Goal: Find specific page/section: Find specific page/section

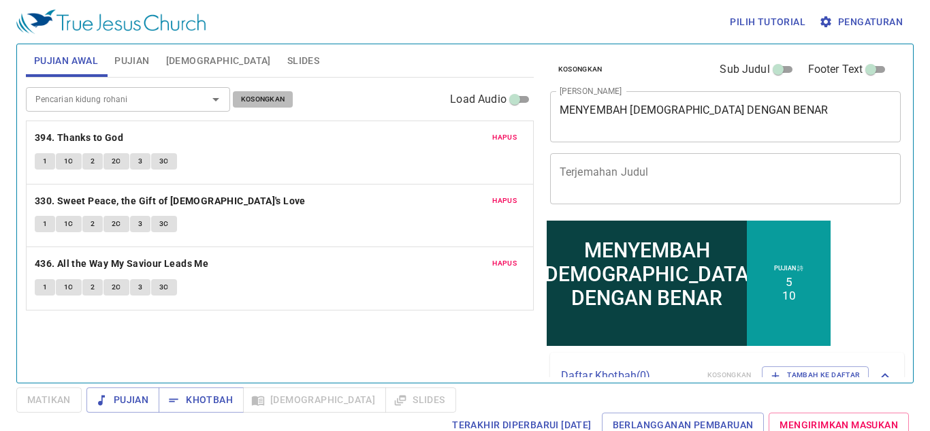
click at [255, 106] on span "Kosongkan" at bounding box center [263, 99] width 44 height 12
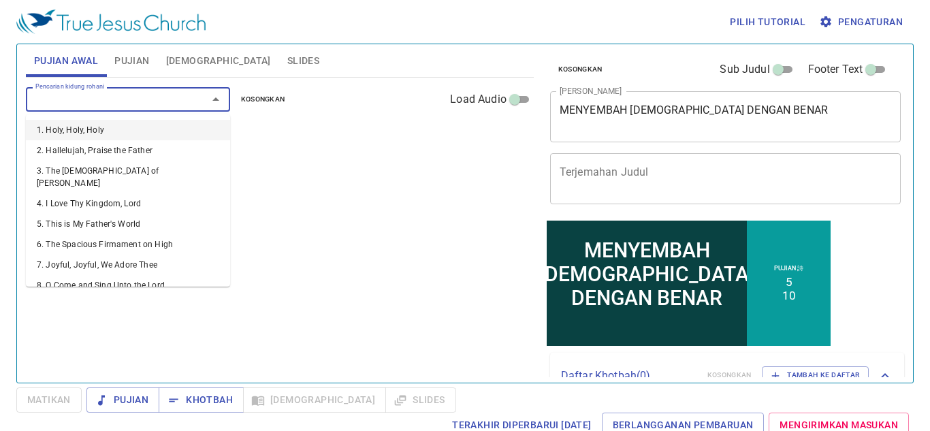
click at [178, 99] on input "Pencarian kidung rohani" at bounding box center [108, 99] width 156 height 16
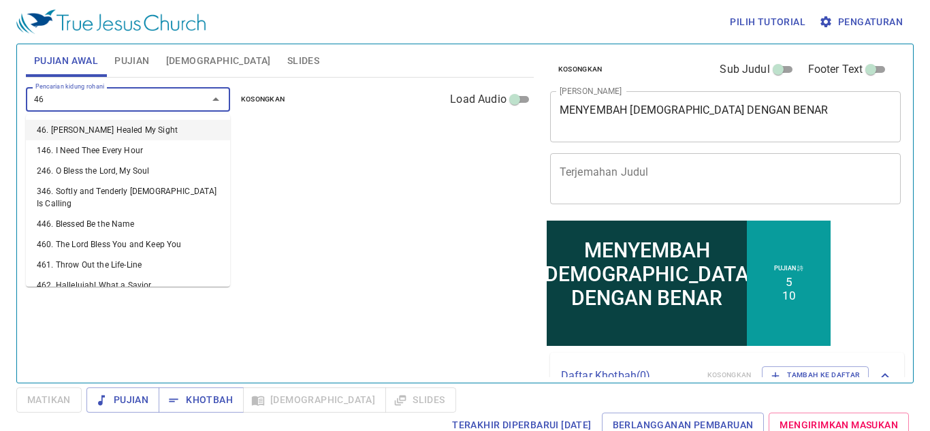
type input "467"
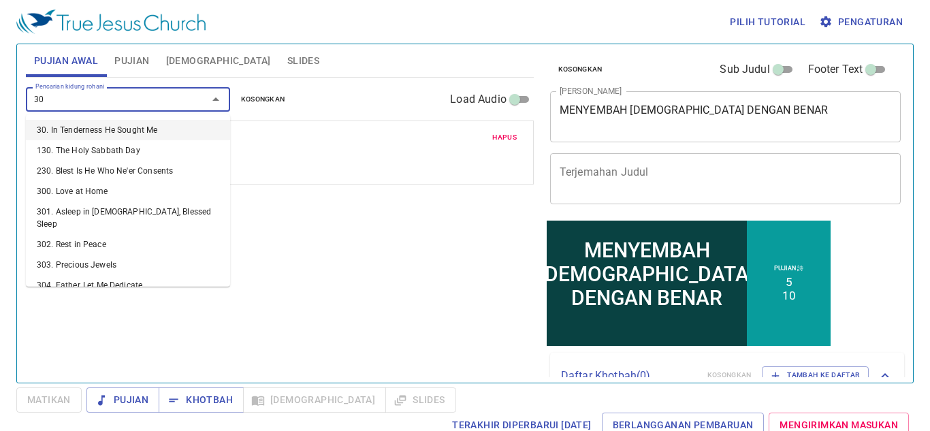
type input "307"
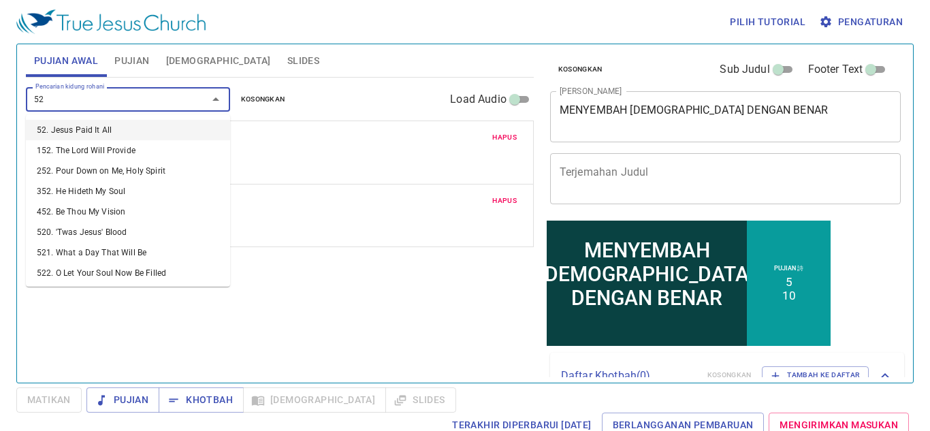
type input "523"
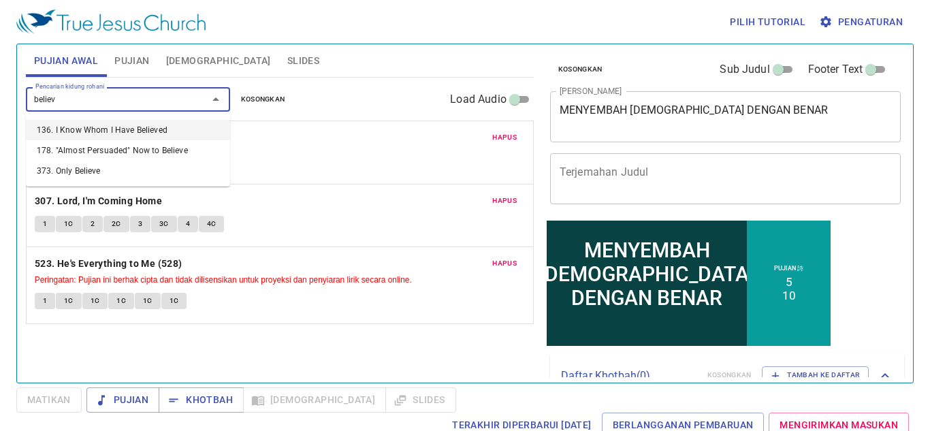
type input "believe"
click at [180, 142] on li "178. "Almost Persuaded" Now to Believe" at bounding box center [128, 150] width 204 height 20
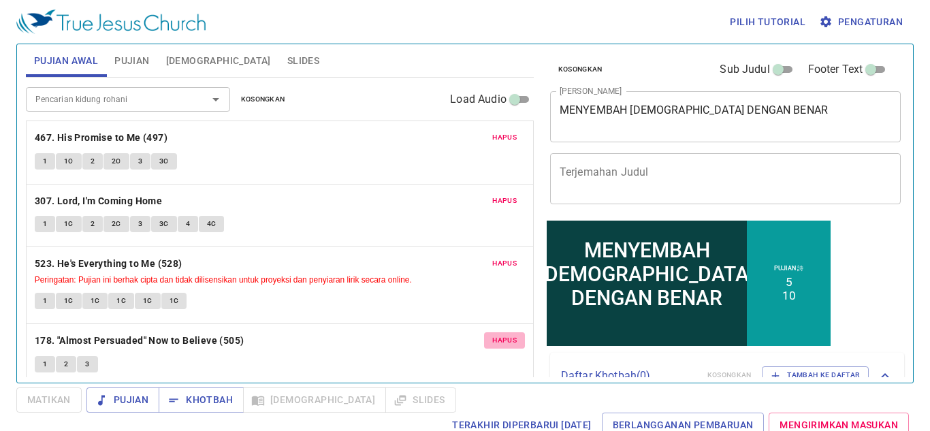
click at [497, 339] on span "Hapus" at bounding box center [504, 340] width 25 height 12
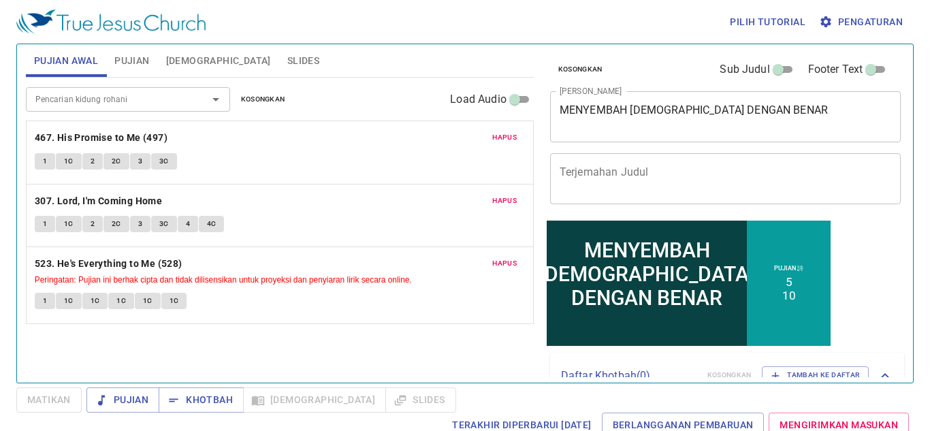
click at [131, 108] on div "Pencarian kidung rohani" at bounding box center [128, 99] width 204 height 24
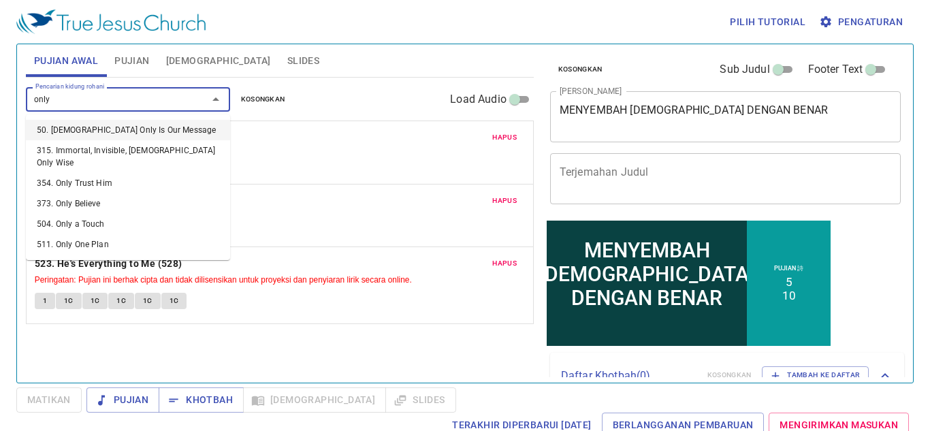
type input "only"
click at [105, 173] on li "354. Only Trust Him" at bounding box center [128, 183] width 204 height 20
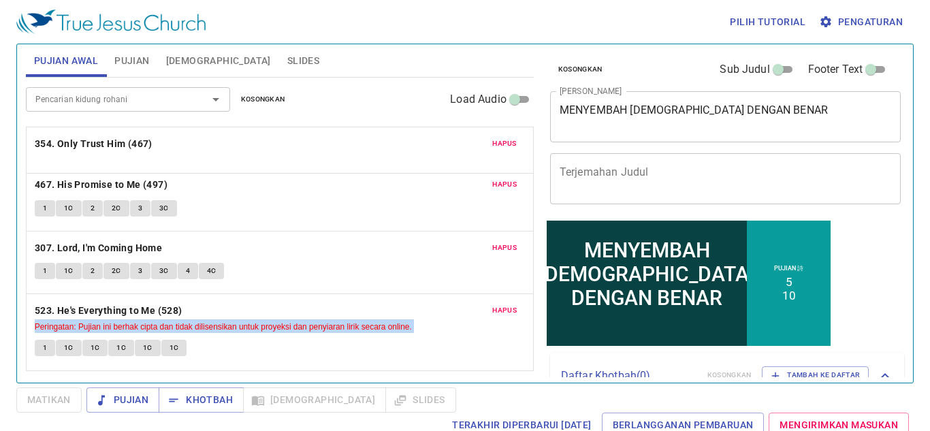
drag, startPoint x: 289, startPoint y: 355, endPoint x: 291, endPoint y: 140, distance: 215.2
click at [291, 293] on div "Hapus 467. His Promise to Me (497) 1 1C 2 2C 3 3C Hapus 307. Lord, I'm Coming H…" at bounding box center [280, 332] width 508 height 78
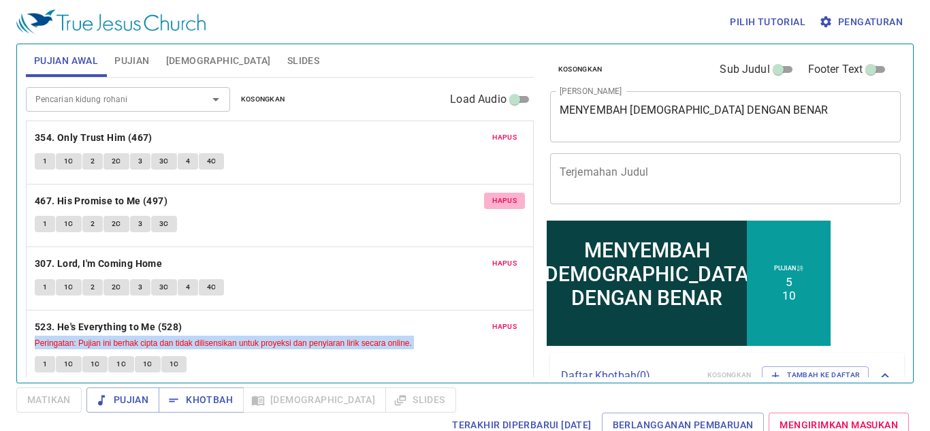
click at [495, 204] on span "Hapus" at bounding box center [504, 201] width 25 height 12
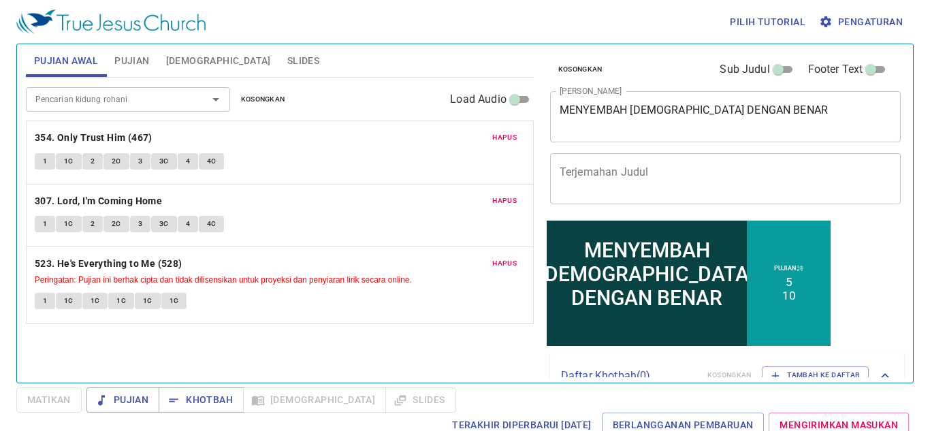
click at [273, 259] on p "523. He's Everything to Me (528) Peringatan: Pujian ini berhak cipta [PERSON_NA…" at bounding box center [280, 270] width 490 height 31
click at [159, 86] on div "Pencarian kidung rohani Pencarian kidung rohani Kosongkan Load Audio" at bounding box center [280, 100] width 508 height 44
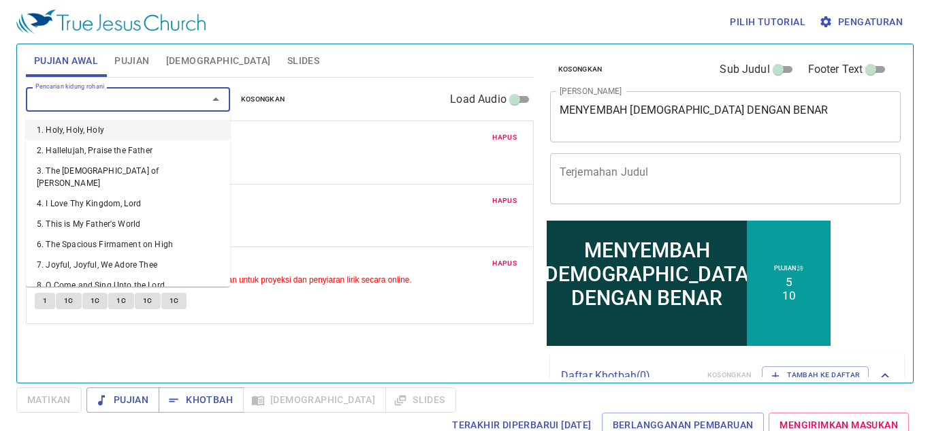
click at [159, 106] on input "Pencarian kidung rohani" at bounding box center [108, 99] width 156 height 16
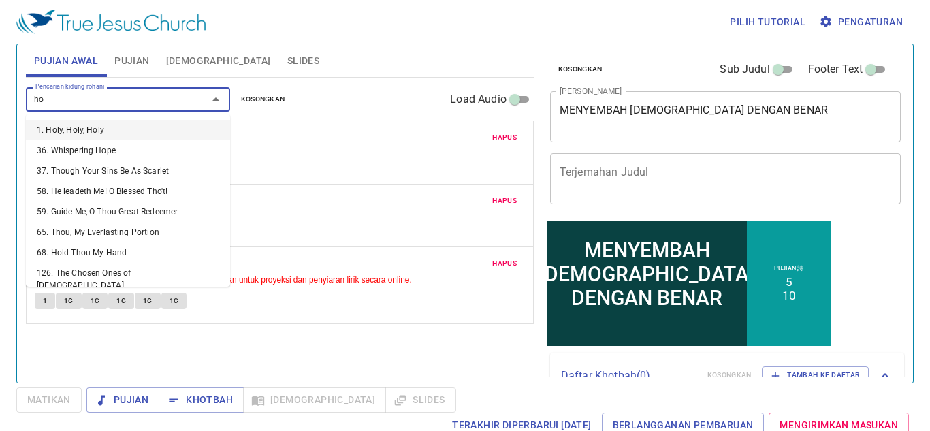
type input "h"
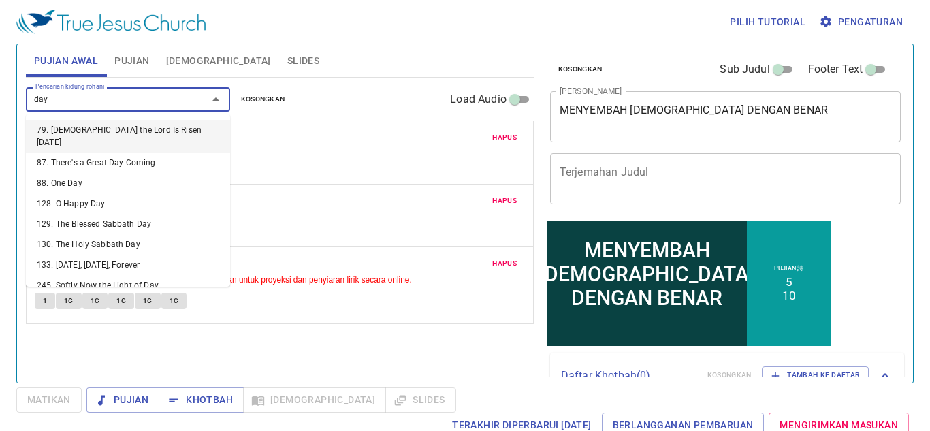
type input "day"
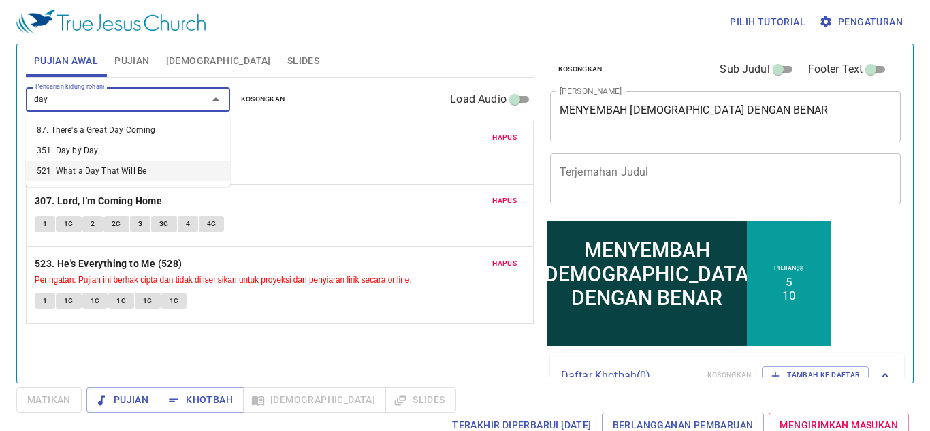
click at [226, 168] on li "521. What a Day That Will Be" at bounding box center [128, 171] width 204 height 20
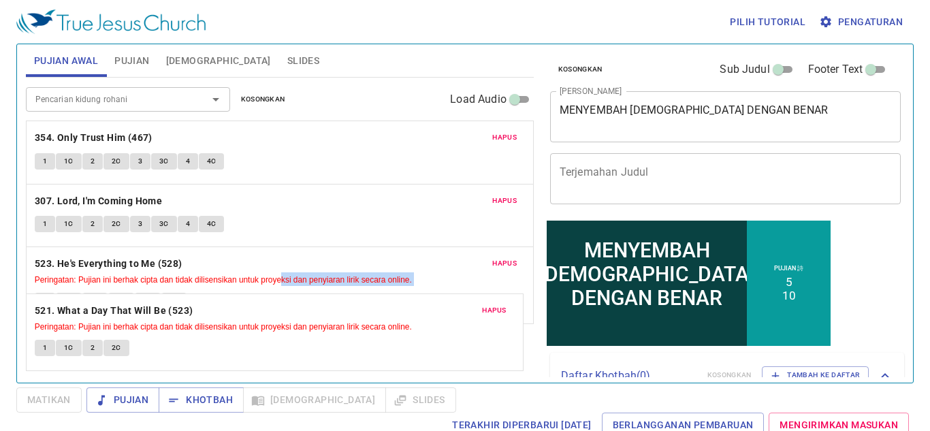
scroll to position [1, 0]
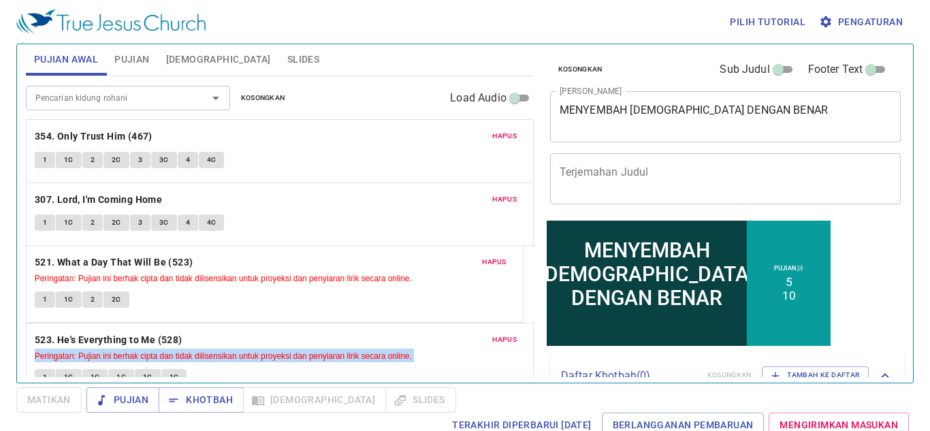
drag, startPoint x: 289, startPoint y: 349, endPoint x: 280, endPoint y: 260, distance: 89.0
click at [280, 323] on div "Hapus 354. Only Trust Him (467) 1 1C 2 2C 3 3C 4 4C Hapus 307. Lord, I'm Coming…" at bounding box center [280, 362] width 508 height 78
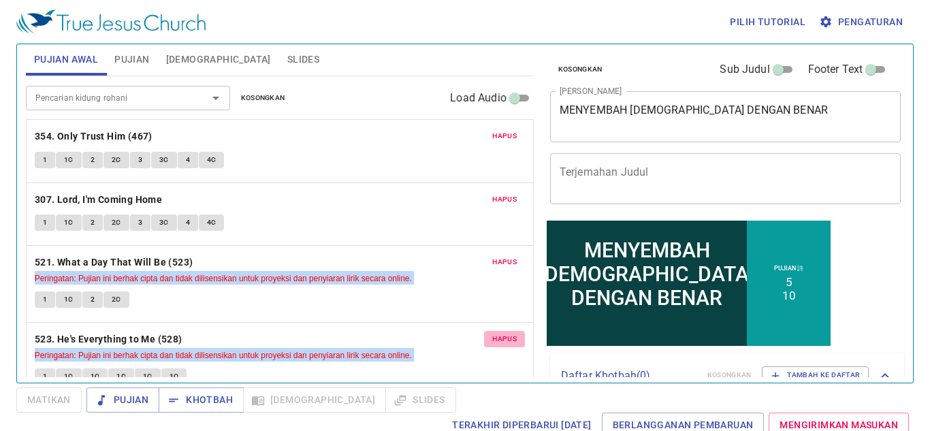
click at [492, 334] on span "Hapus" at bounding box center [504, 339] width 25 height 12
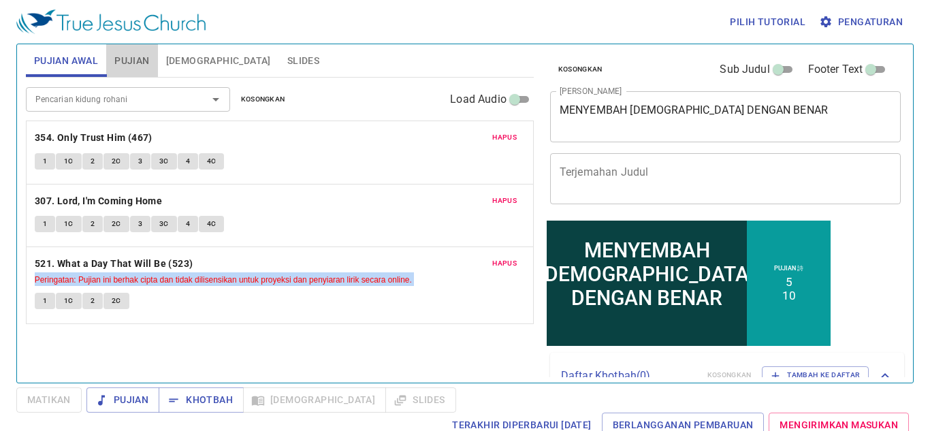
click at [152, 68] on button "Pujian" at bounding box center [131, 60] width 51 height 33
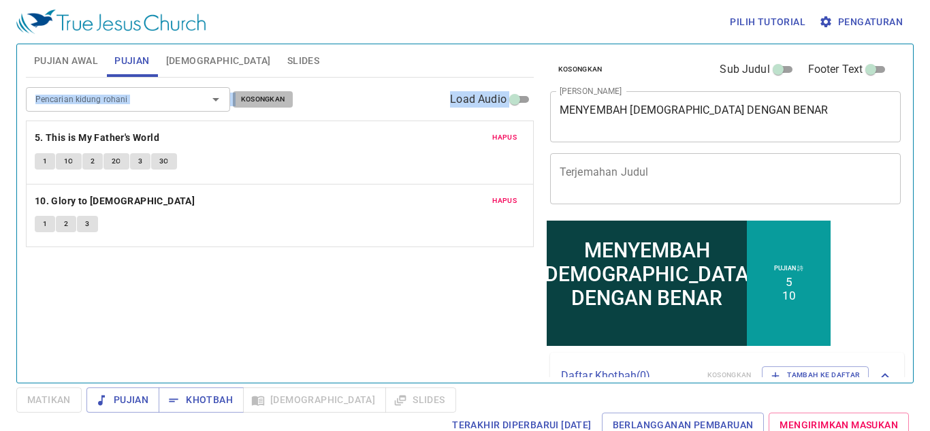
click at [288, 93] on button "Kosongkan" at bounding box center [263, 99] width 61 height 16
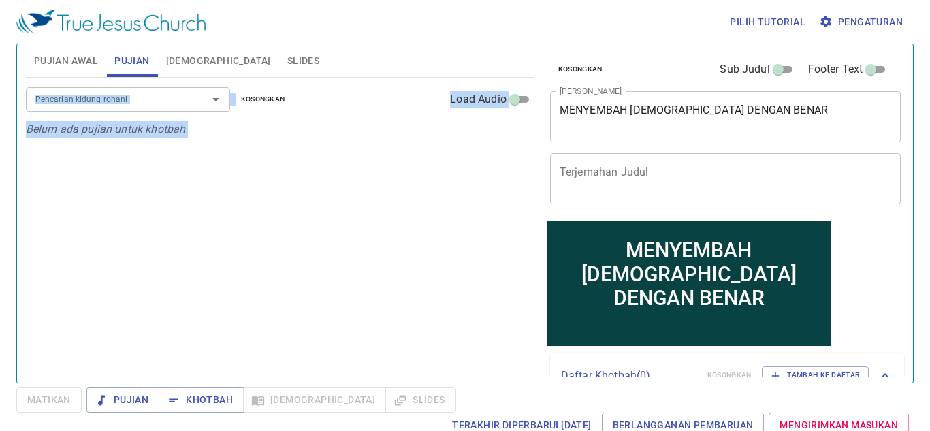
click at [187, 102] on div "Pencarian kidung rohani" at bounding box center [128, 99] width 204 height 24
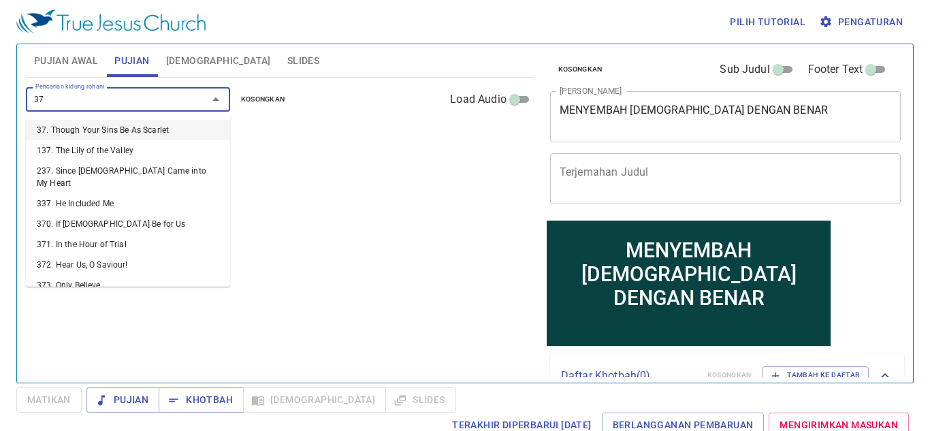
type input "379"
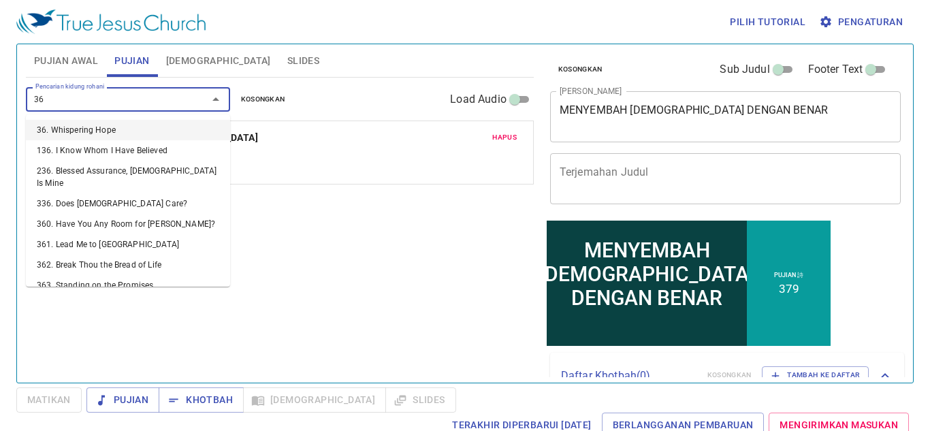
type input "368"
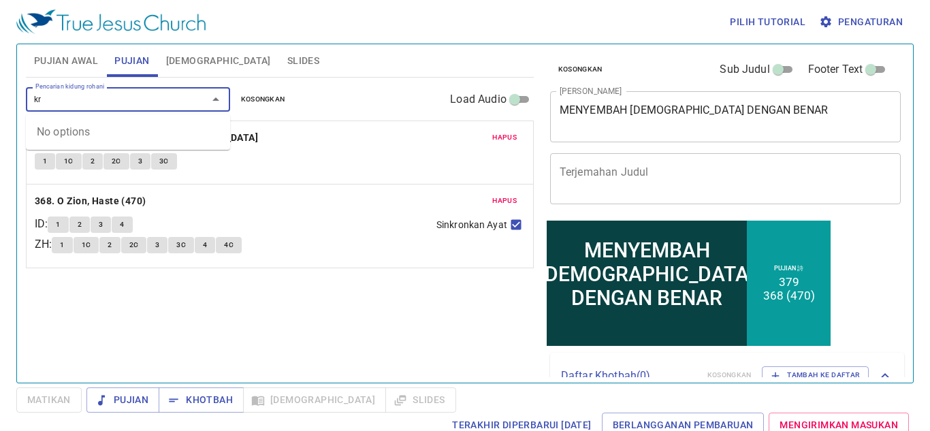
type input "k"
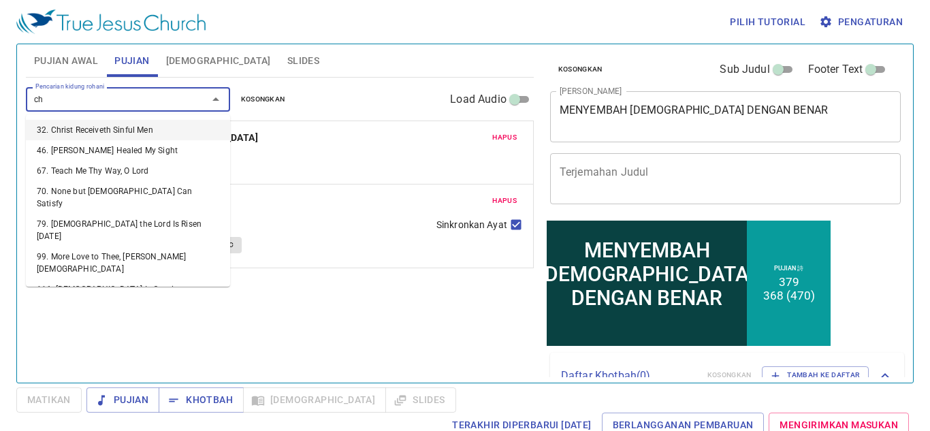
type input "chr"
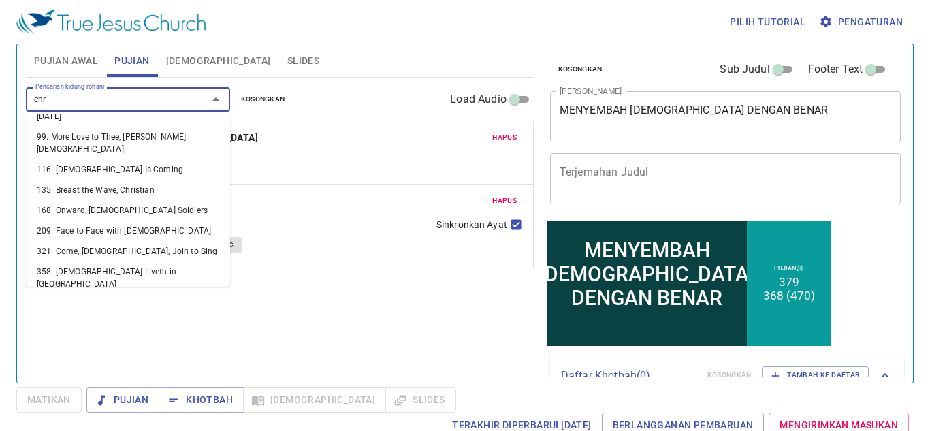
scroll to position [104, 0]
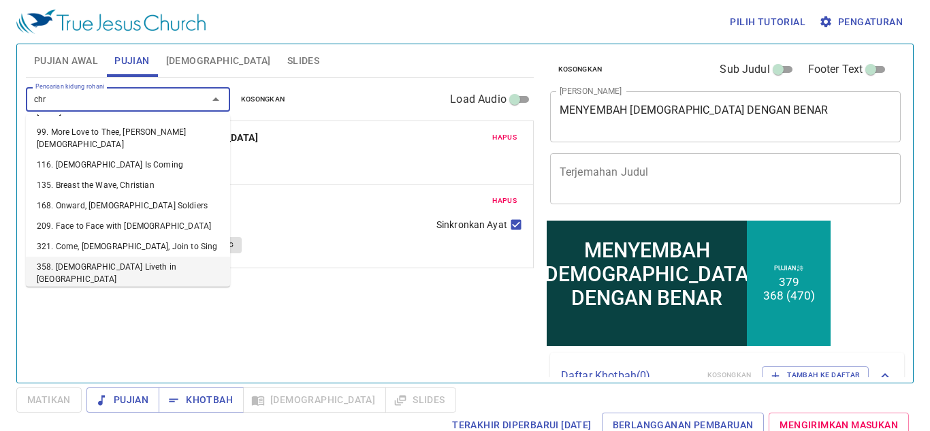
click at [176, 257] on li "358. [DEMOGRAPHIC_DATA] Liveth in [GEOGRAPHIC_DATA]" at bounding box center [128, 273] width 204 height 33
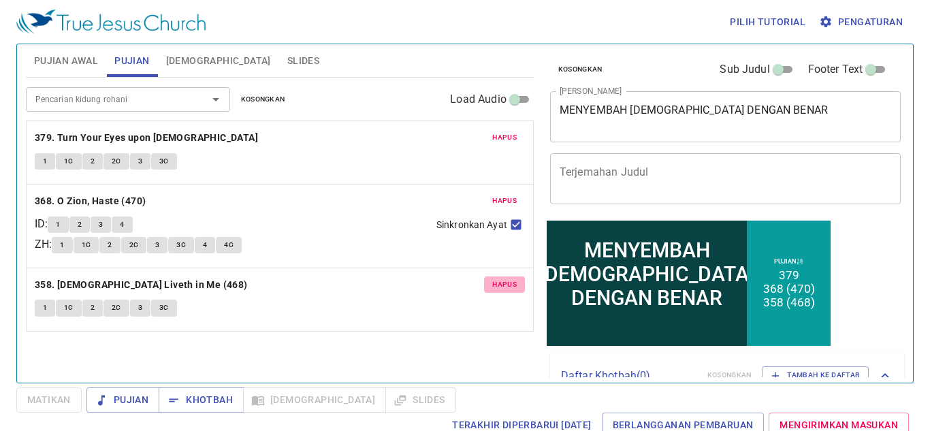
click at [511, 285] on span "Hapus" at bounding box center [504, 285] width 25 height 12
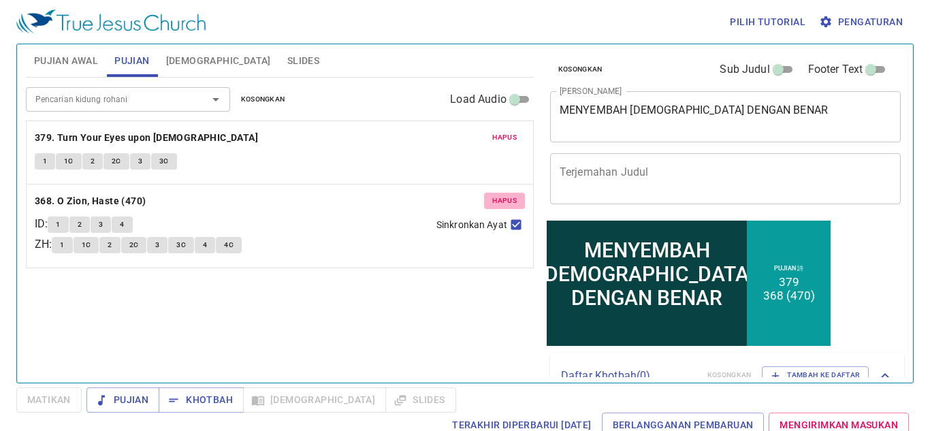
click at [501, 197] on span "Hapus" at bounding box center [504, 201] width 25 height 12
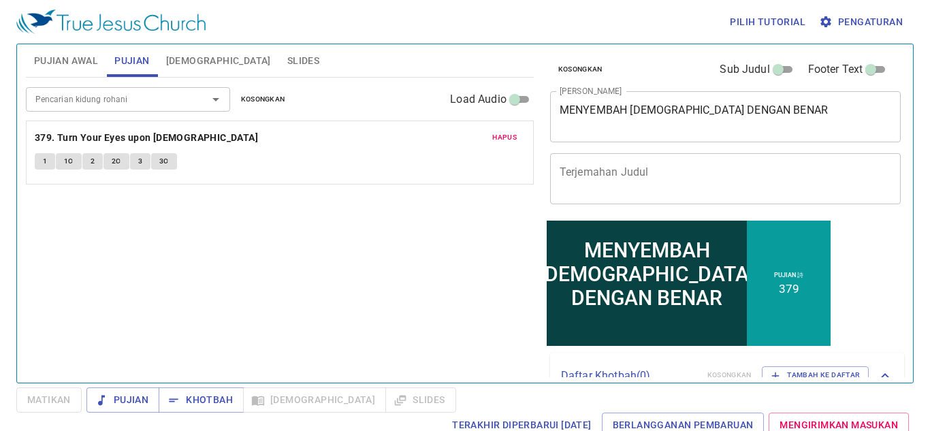
click at [154, 91] on input "Pencarian kidung rohani" at bounding box center [108, 99] width 156 height 16
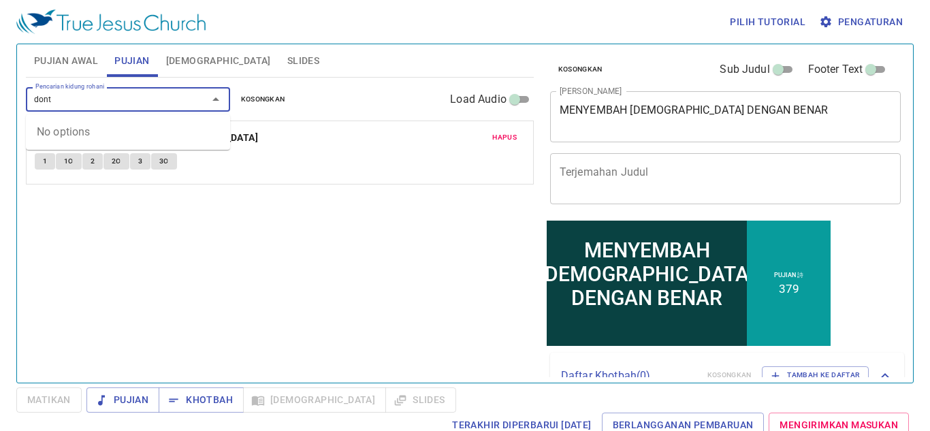
type input "don"
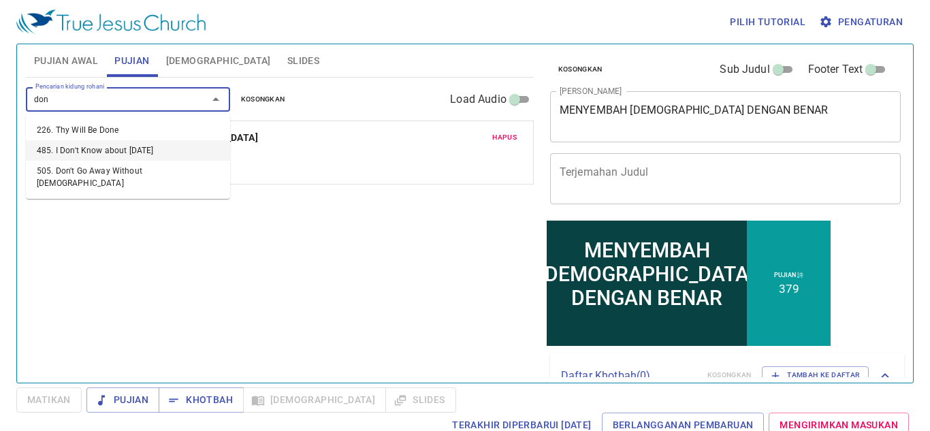
click at [155, 151] on li "485. I Don't Know about [DATE]" at bounding box center [128, 150] width 204 height 20
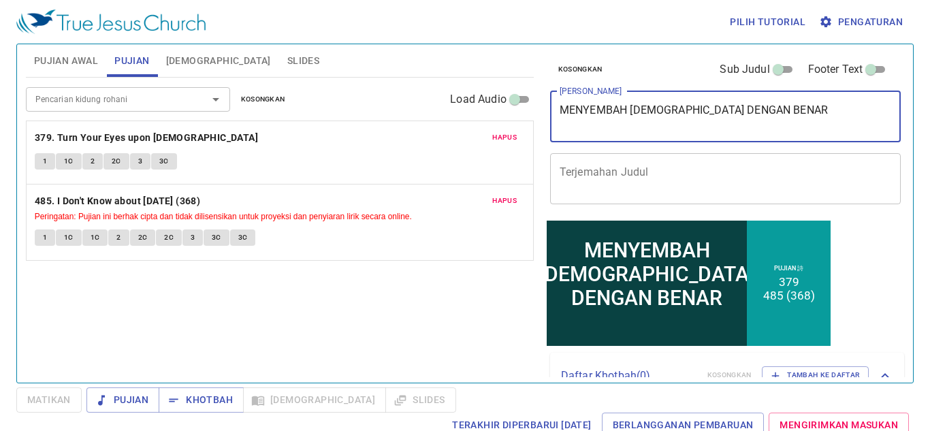
drag, startPoint x: 764, startPoint y: 118, endPoint x: 484, endPoint y: 157, distance: 282.5
click at [484, 157] on div "Pujian Awal Pujian [DEMOGRAPHIC_DATA] Slides Pencarian kidung rohani Pencarian …" at bounding box center [464, 208] width 889 height 338
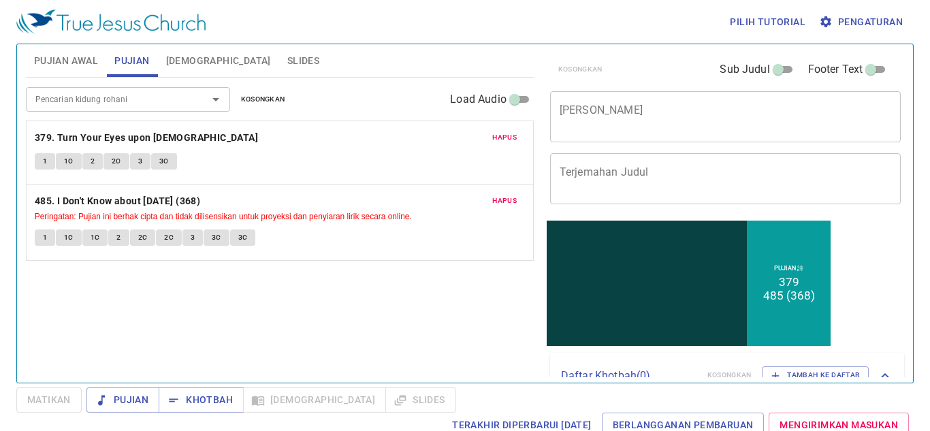
click at [341, 33] on div "Pilih tutorial Pengaturan" at bounding box center [462, 22] width 892 height 44
